Goal: Task Accomplishment & Management: Manage account settings

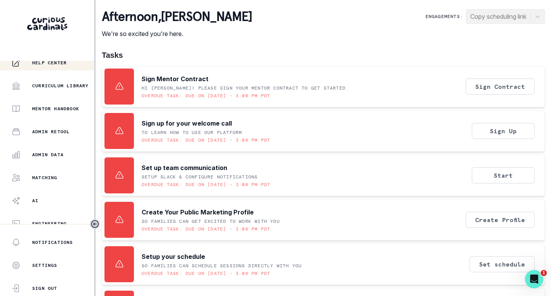
scroll to position [174, 0]
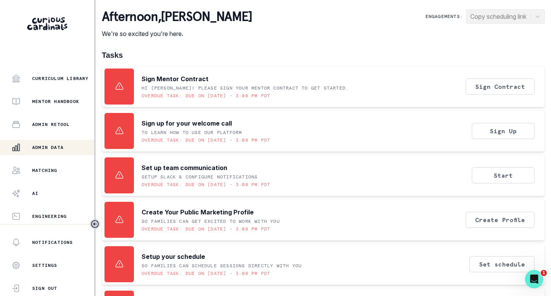
click at [46, 148] on p "Admin Data" at bounding box center [47, 147] width 31 height 6
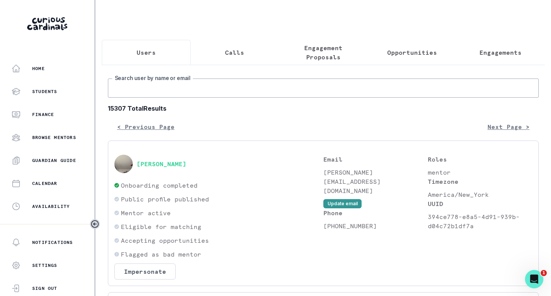
click at [202, 94] on input "Search user by name or email" at bounding box center [323, 87] width 431 height 19
type input "[PERSON_NAME]"
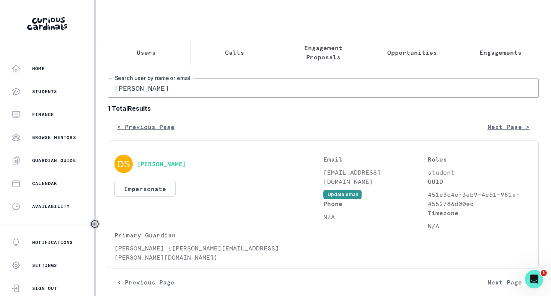
click at [331, 56] on p "Engagement Proposals" at bounding box center [323, 52] width 76 height 18
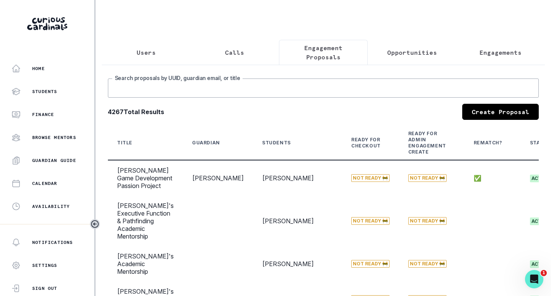
click at [270, 96] on input "Search proposals by UUID, guardian email, or title" at bounding box center [323, 87] width 431 height 19
type input "[PERSON_NAME]"
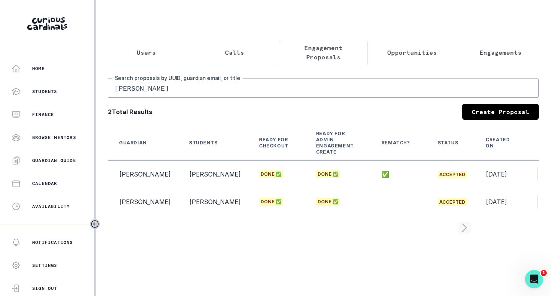
scroll to position [0, 85]
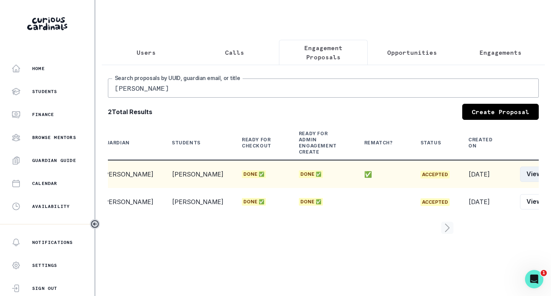
click at [520, 178] on button "View" at bounding box center [534, 173] width 28 height 15
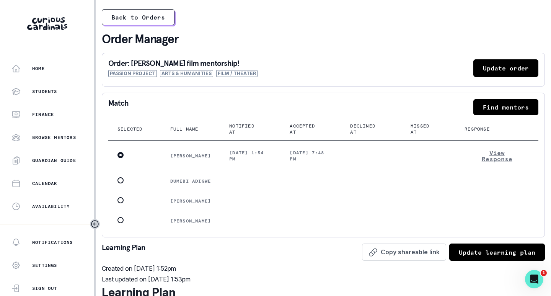
click at [481, 63] on button "Update order" at bounding box center [505, 68] width 65 height 18
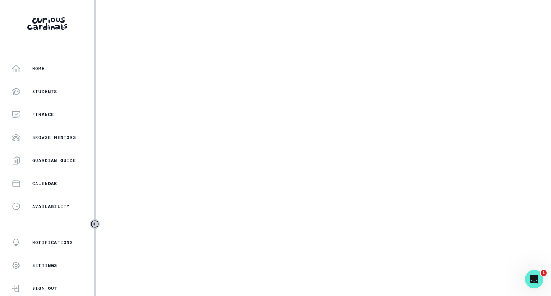
select select "17faa8e4-2b0e-4aee-abf5-4da8e9d87f5d"
select select "86b5cd67-d10b-41d9-bf98-4491c3ce4c84"
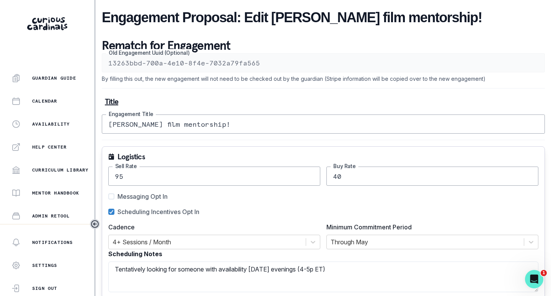
scroll to position [174, 0]
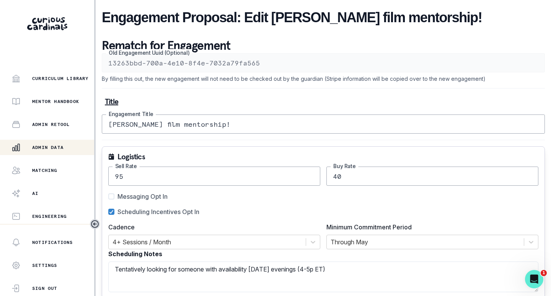
click at [40, 144] on p "Admin Data" at bounding box center [47, 147] width 31 height 6
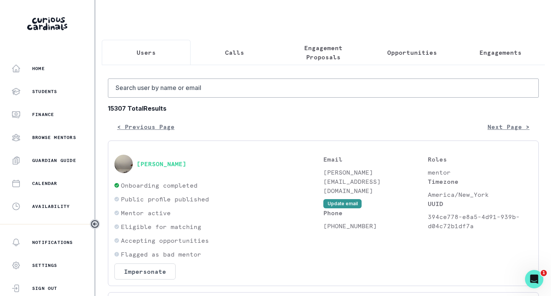
click at [317, 54] on p "Engagement Proposals" at bounding box center [323, 52] width 76 height 18
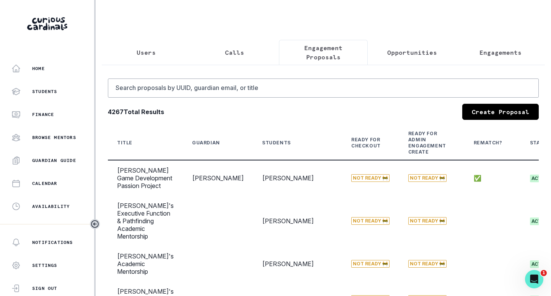
click at [465, 51] on button "Engagements" at bounding box center [500, 52] width 89 height 25
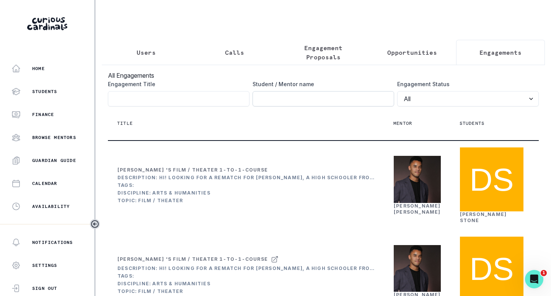
click at [293, 104] on input "Engagement Title" at bounding box center [322, 98] width 141 height 15
type input "[PERSON_NAME]"
click button "submit" at bounding box center [0, 0] width 0 height 0
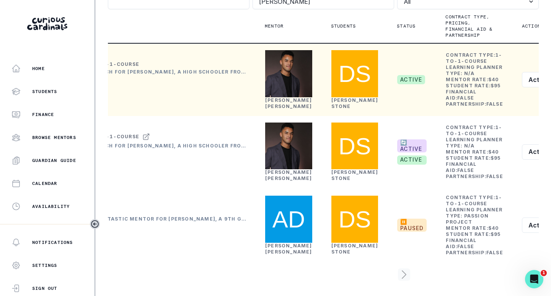
scroll to position [91, 0]
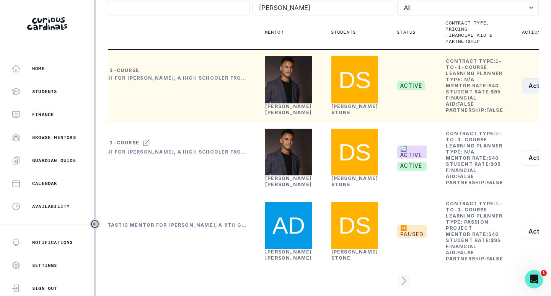
click at [522, 93] on button "Actions" at bounding box center [545, 85] width 46 height 15
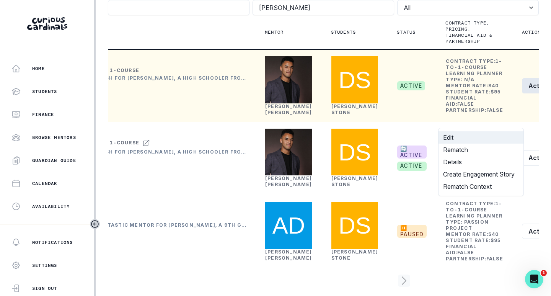
click at [459, 139] on button "Edit" at bounding box center [480, 137] width 85 height 12
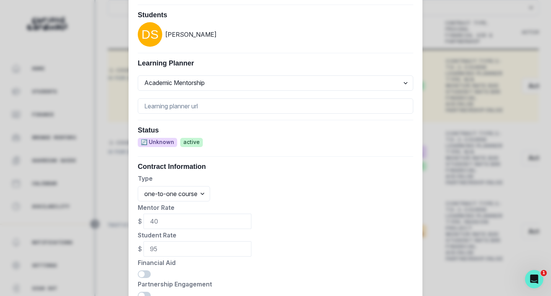
scroll to position [427, 0]
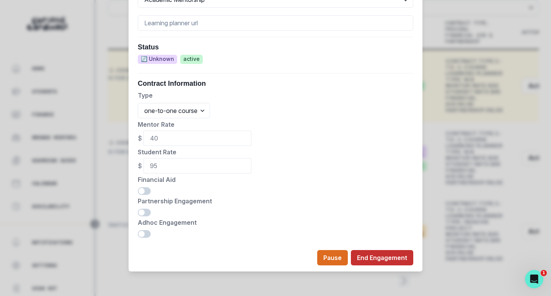
click at [377, 257] on button "End Engagement" at bounding box center [382, 257] width 62 height 15
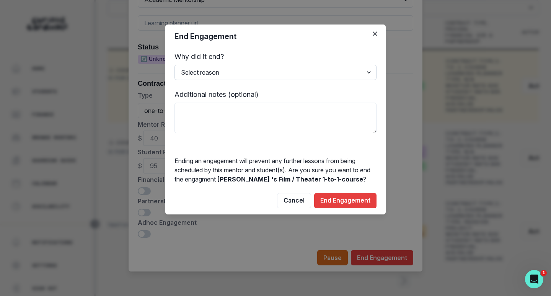
click at [224, 73] on select "Select reason Completed Ended by customer Ended by mentor Other (please add add…" at bounding box center [275, 72] width 202 height 15
select select "Other"
click at [174, 65] on select "Select reason Completed Ended by customer Ended by mentor Other (please add add…" at bounding box center [275, 72] width 202 height 15
click at [209, 128] on textarea at bounding box center [275, 117] width 202 height 31
type textarea "duplicate engagement"
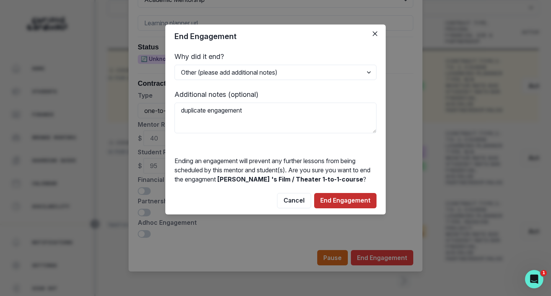
click at [343, 199] on button "End Engagement" at bounding box center [345, 200] width 62 height 15
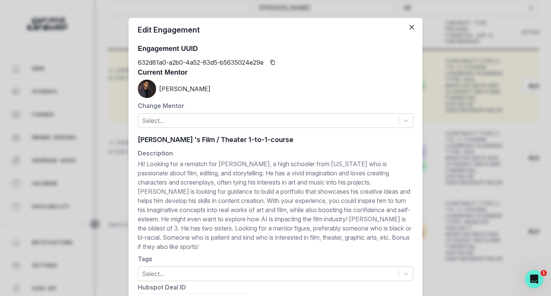
scroll to position [0, 0]
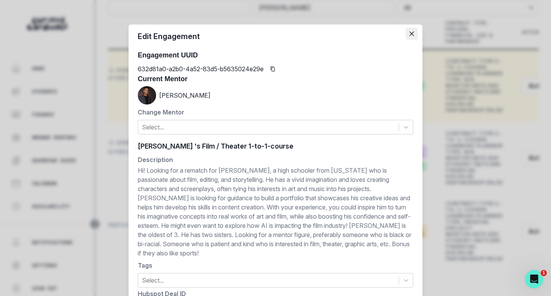
click at [412, 33] on button "Close" at bounding box center [411, 34] width 12 height 12
